Goal: Use online tool/utility: Utilize a website feature to perform a specific function

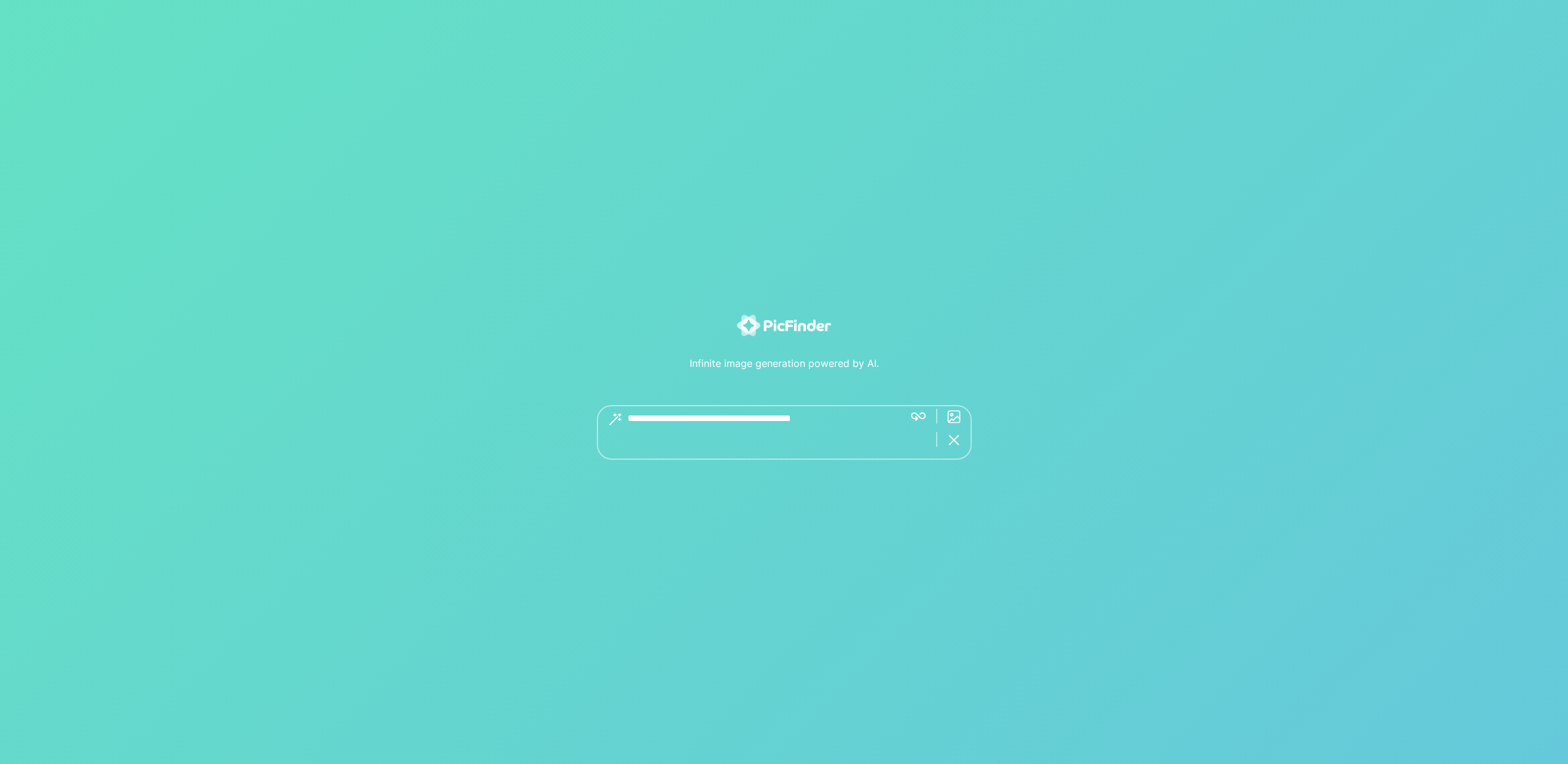
click at [806, 430] on textarea at bounding box center [761, 432] width 266 height 54
type textarea "****"
